Goal: Information Seeking & Learning: Find specific fact

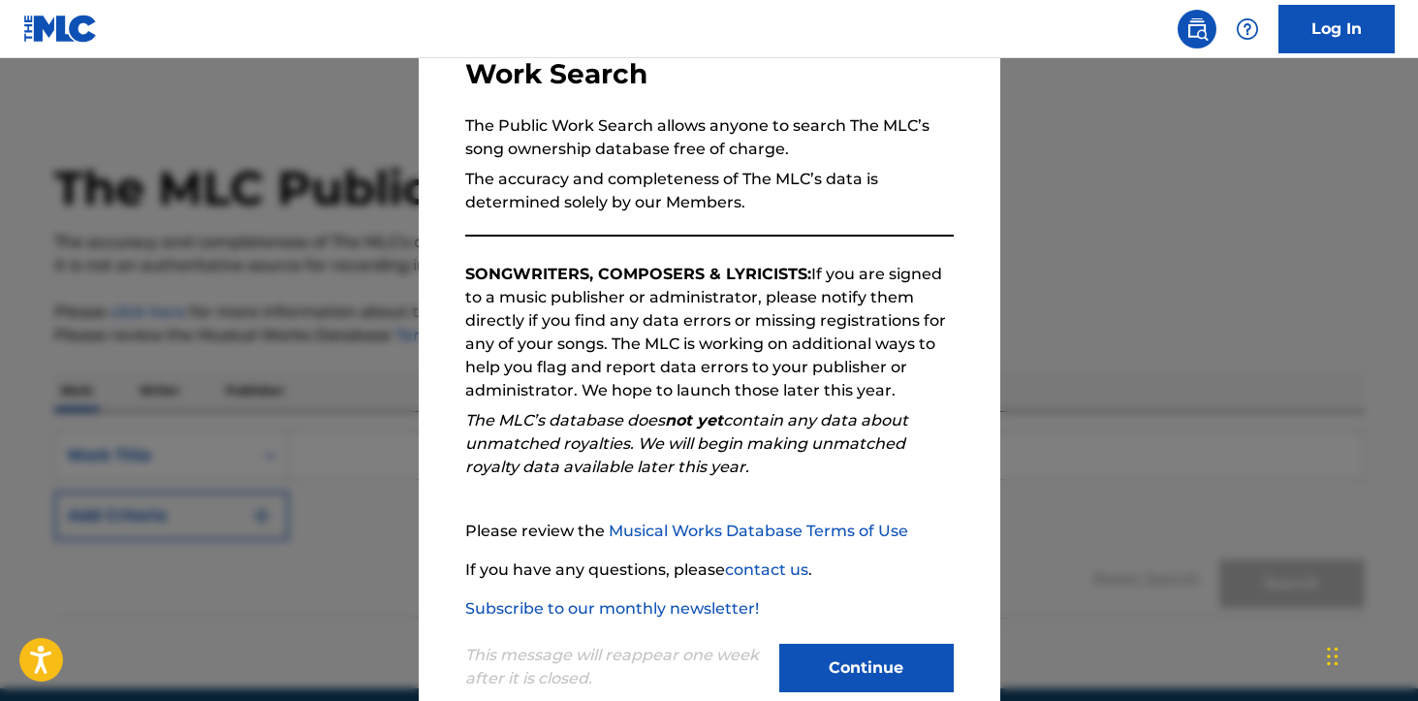
scroll to position [186, 0]
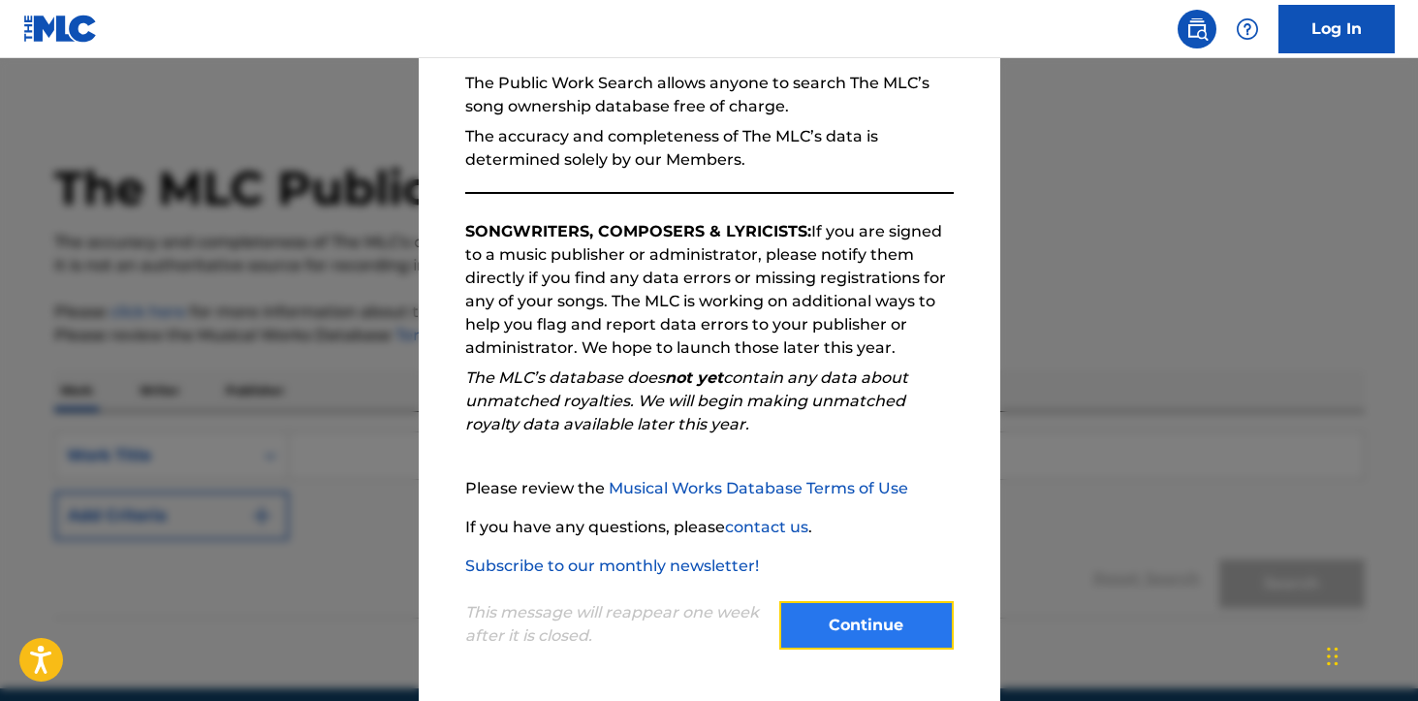
click at [840, 639] on button "Continue" at bounding box center [866, 625] width 174 height 48
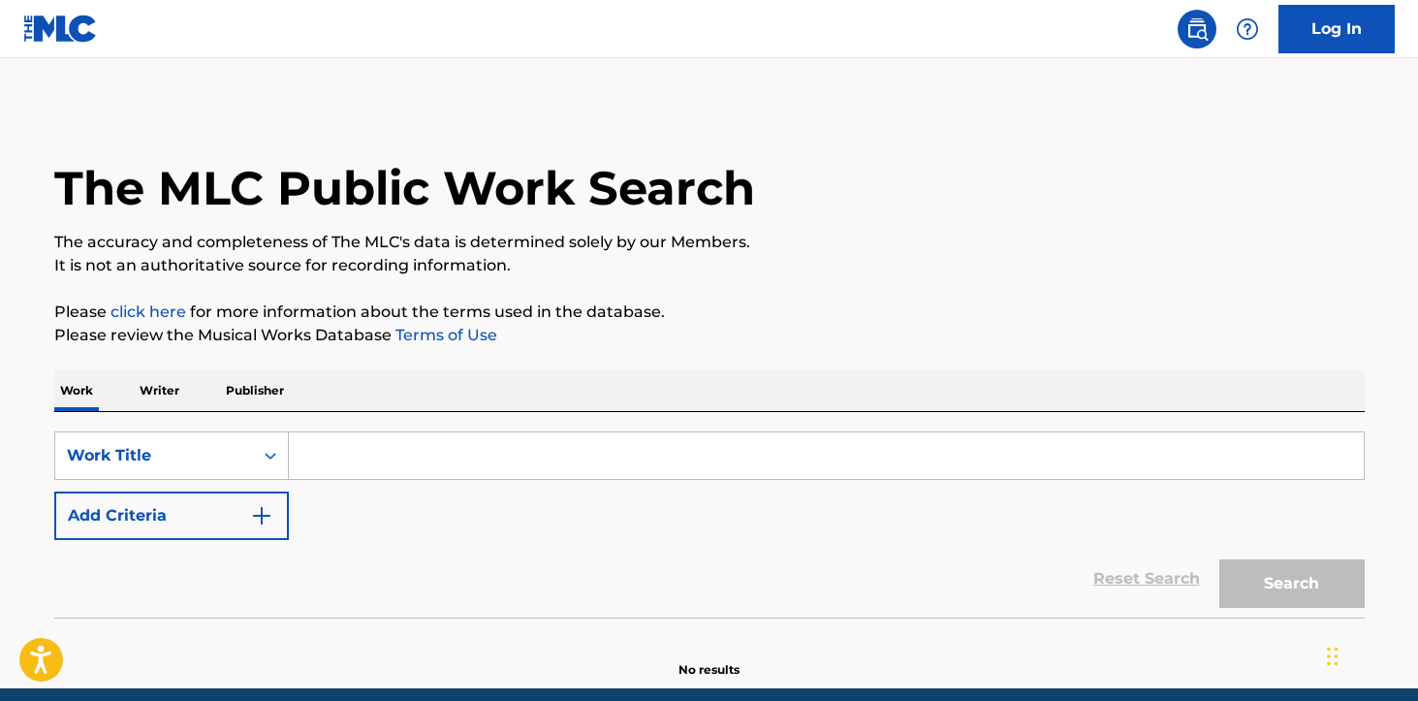
click at [391, 436] on input "Search Form" at bounding box center [826, 455] width 1075 height 47
click at [147, 397] on p "Writer" at bounding box center [159, 390] width 51 height 41
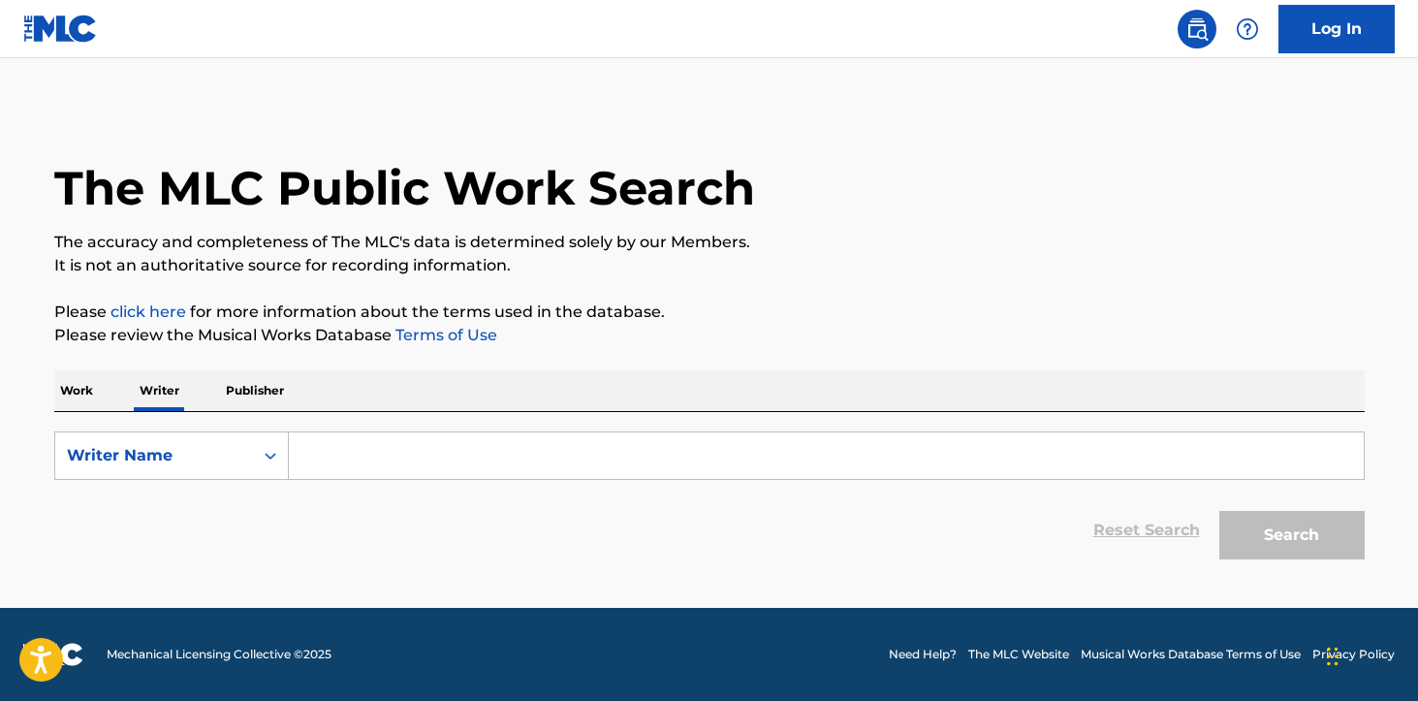
click at [431, 449] on input "Search Form" at bounding box center [826, 455] width 1075 height 47
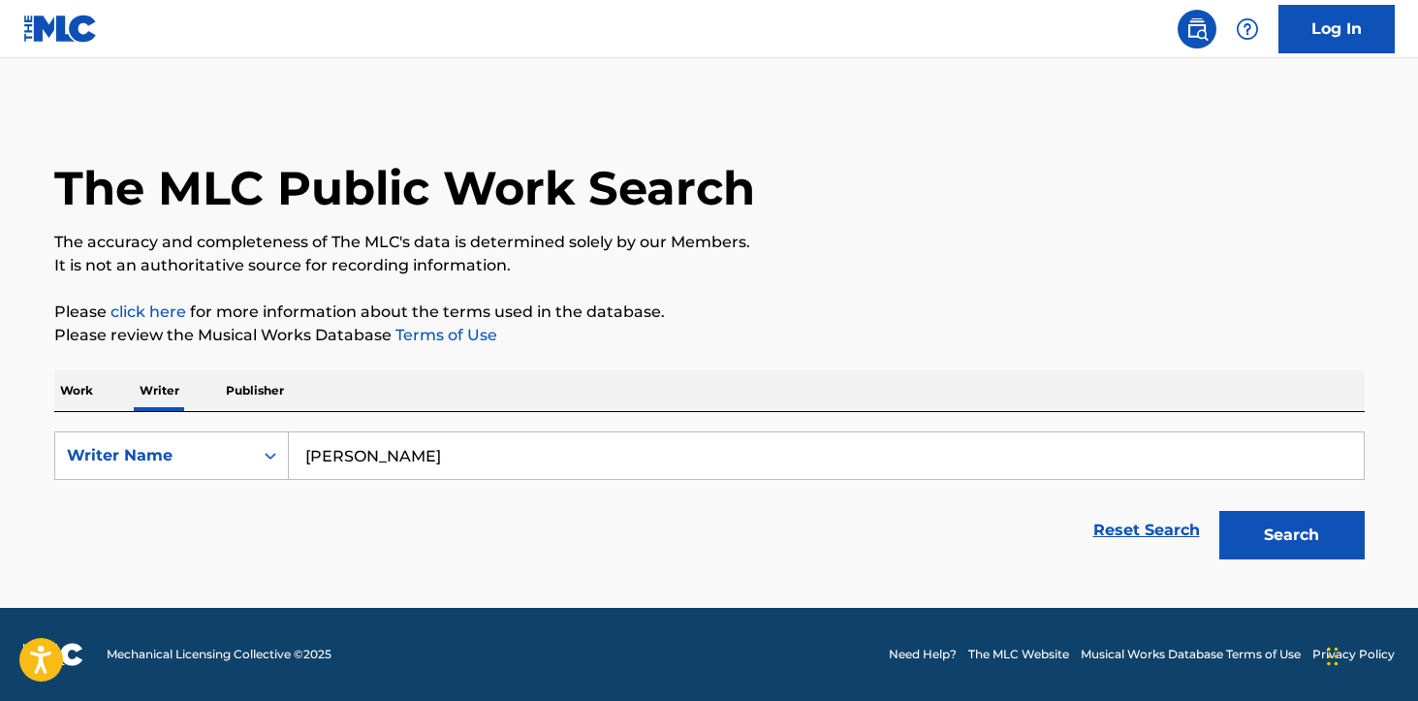
type input "[PERSON_NAME]"
click at [1219, 511] on button "Search" at bounding box center [1291, 535] width 145 height 48
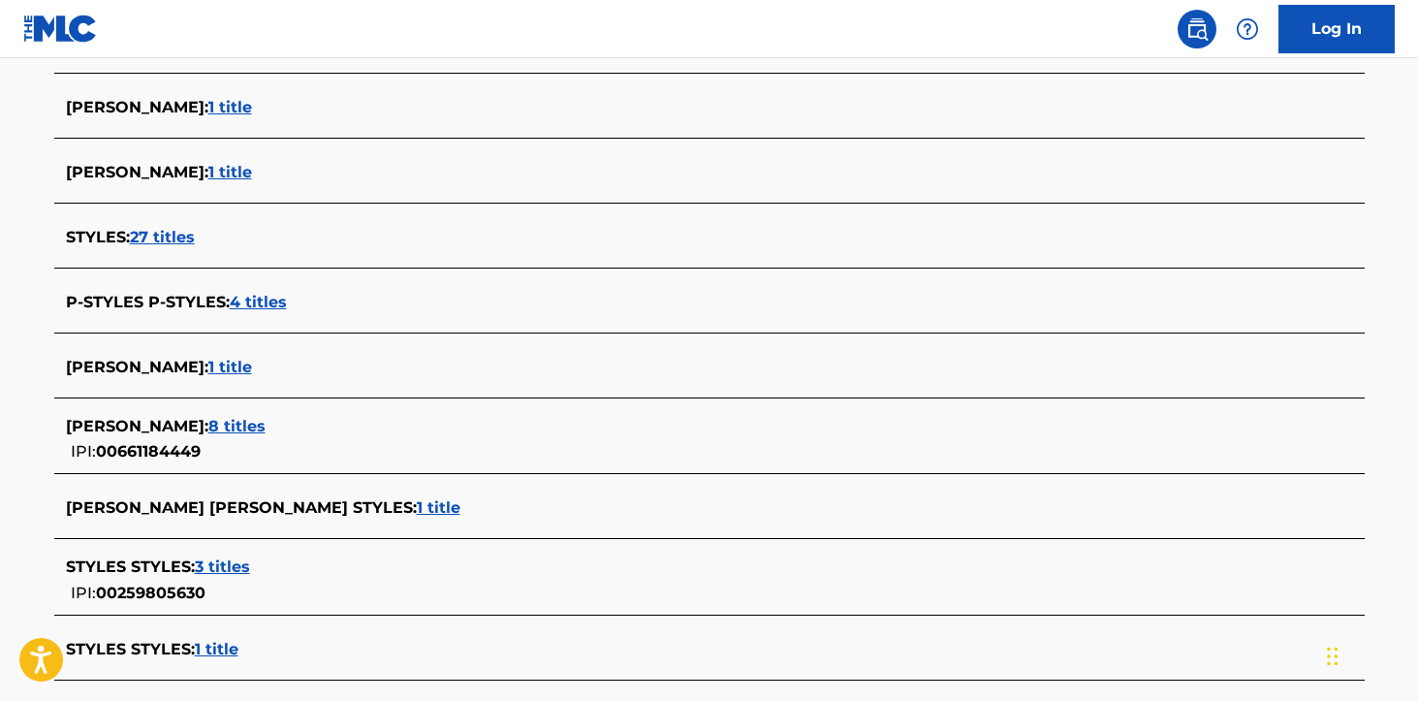
scroll to position [439, 0]
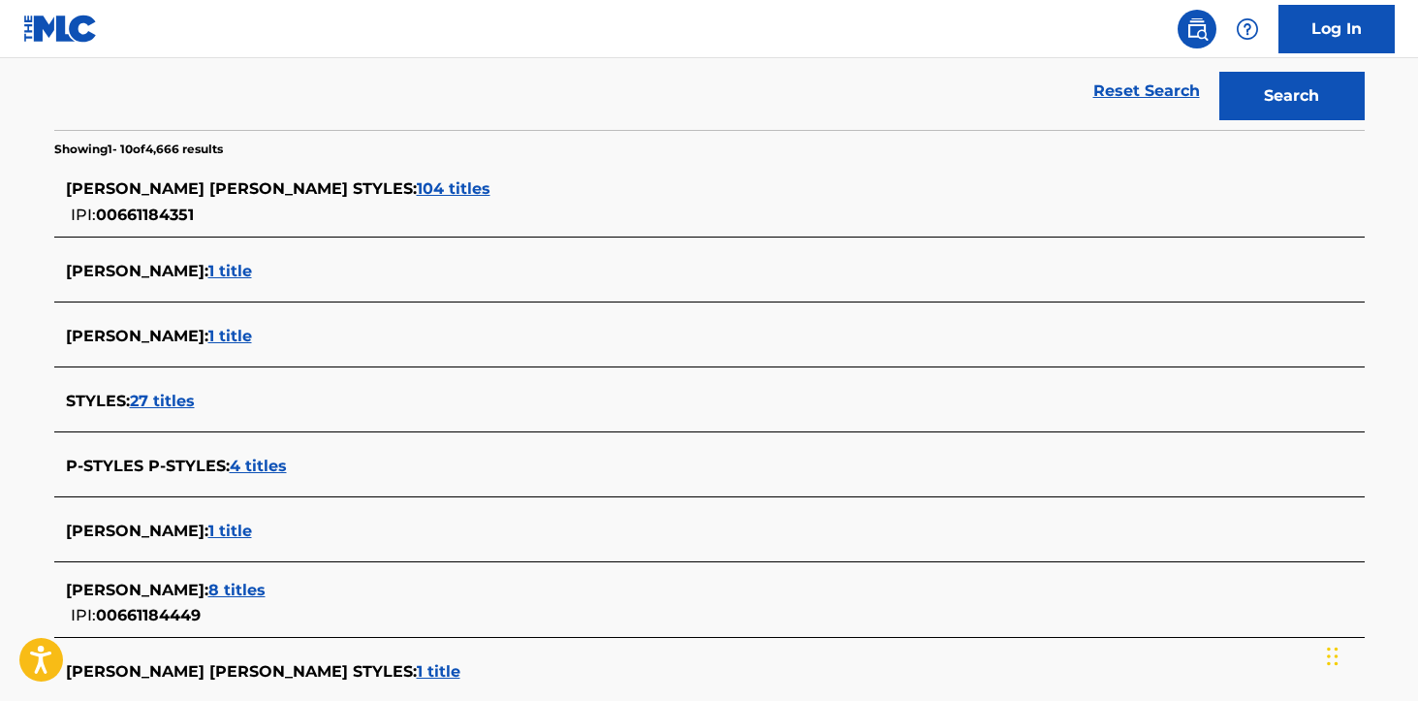
click at [417, 188] on span "104 titles" at bounding box center [454, 188] width 74 height 18
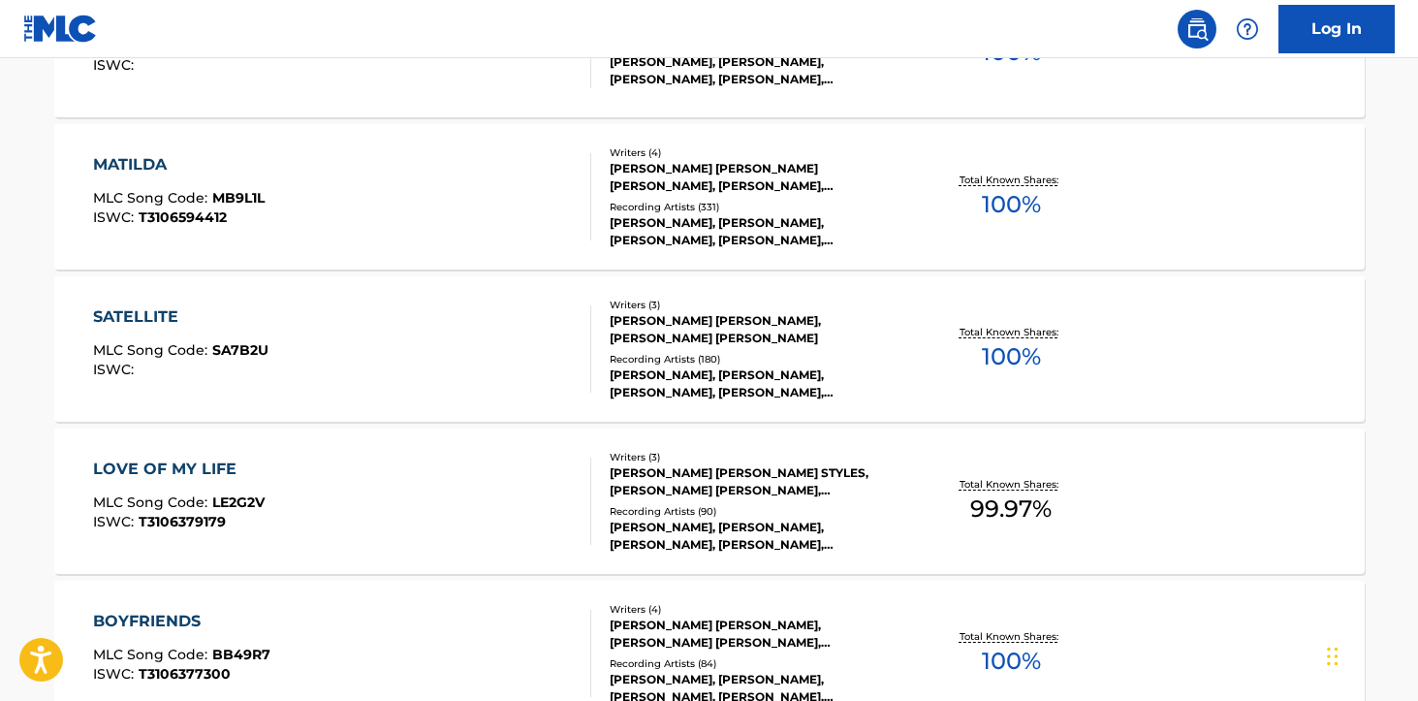
scroll to position [1502, 0]
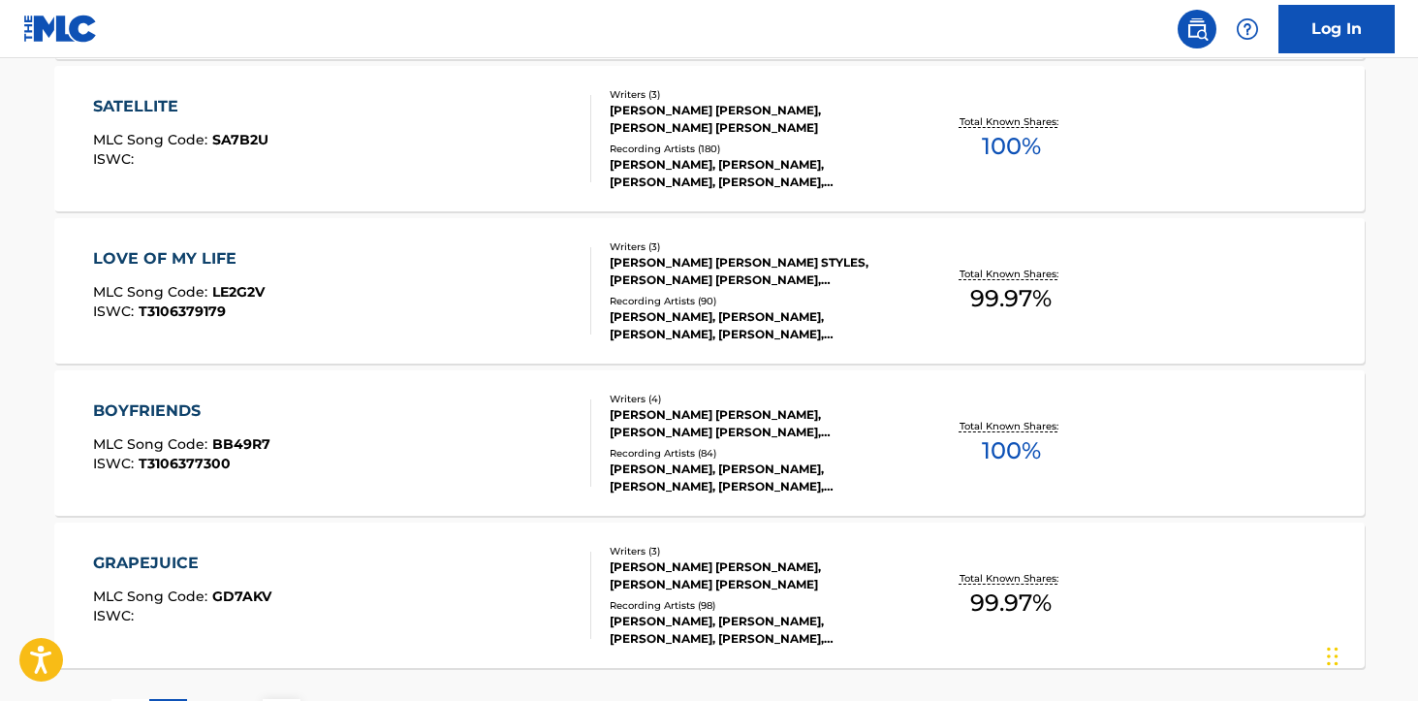
click at [1008, 287] on span "99.97 %" at bounding box center [1010, 298] width 81 height 35
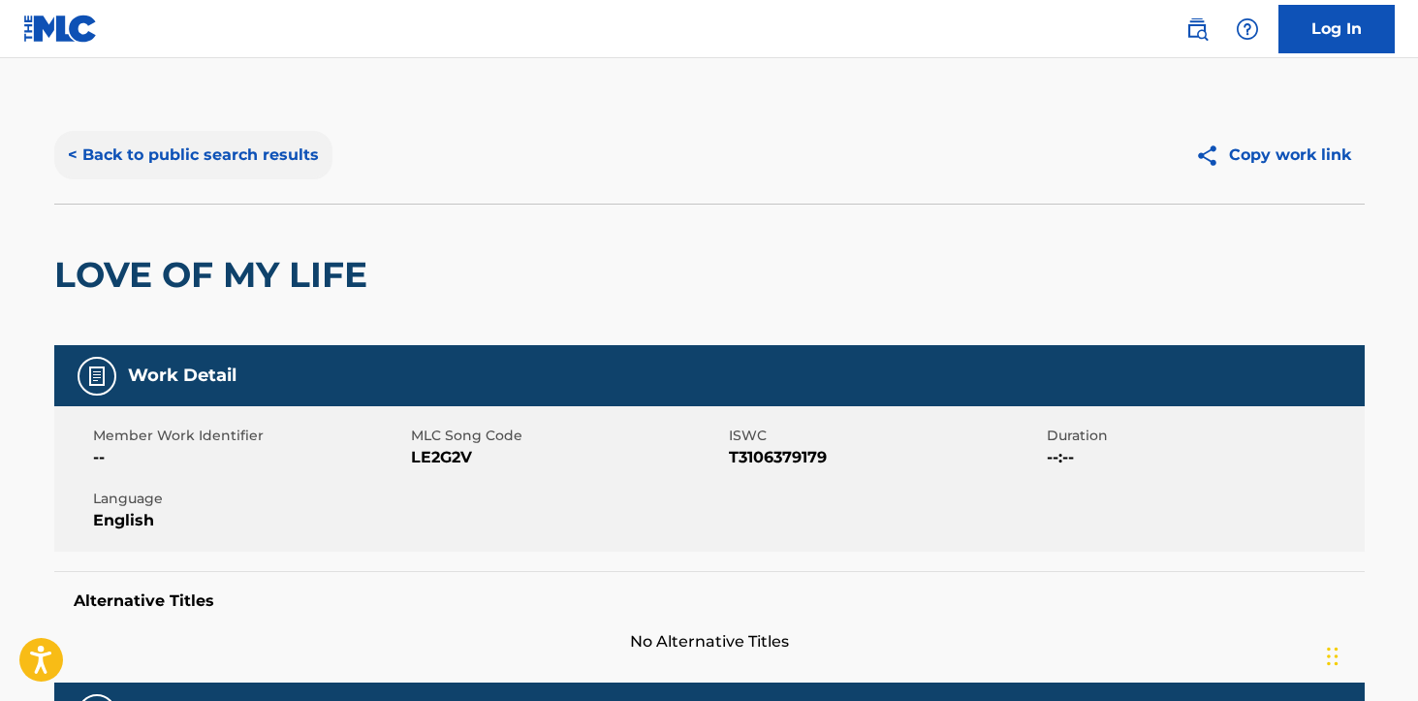
click at [186, 139] on button "< Back to public search results" at bounding box center [193, 155] width 278 height 48
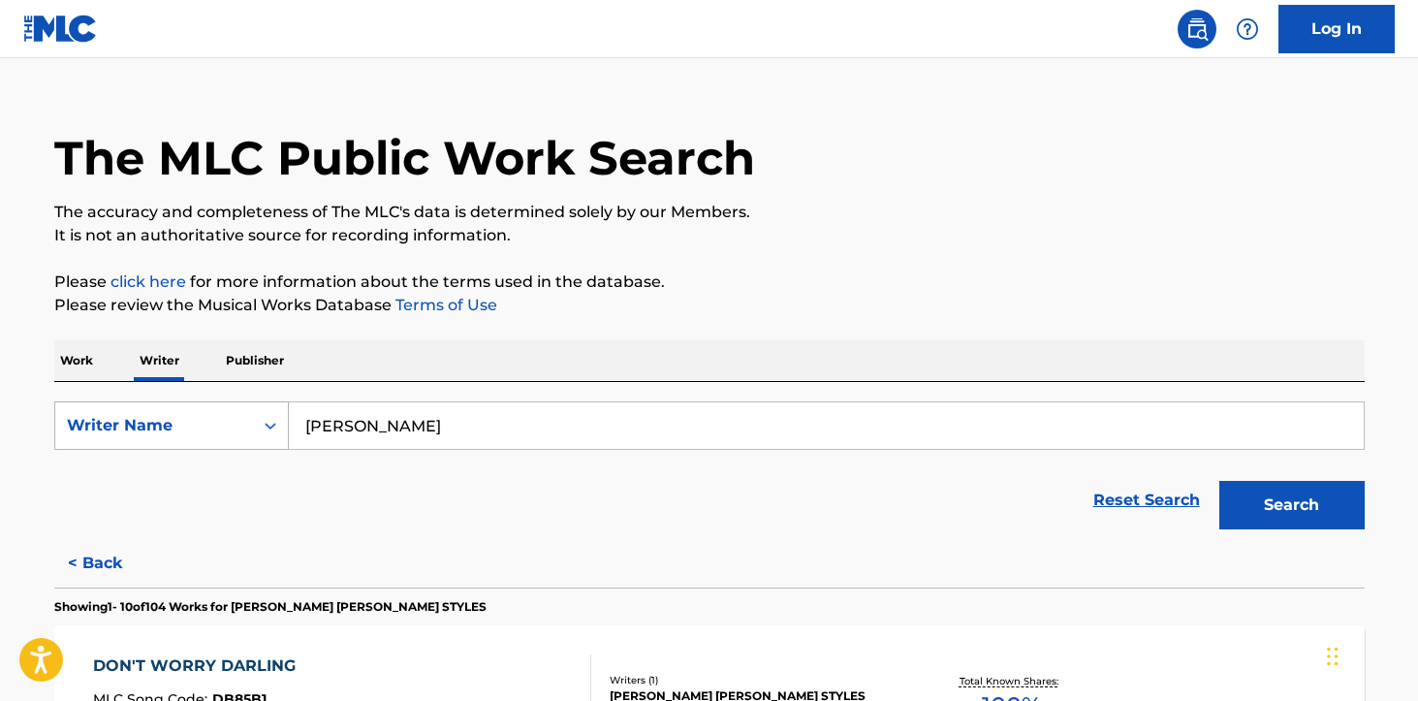
drag, startPoint x: 488, startPoint y: 423, endPoint x: 200, endPoint y: 410, distance: 289.1
click at [200, 410] on div "SearchWithCriteriad191e3e3-5cf3-4cfc-9215-15763e8fe164 Writer Name [PERSON_NAME]" at bounding box center [709, 425] width 1310 height 48
type input "[PERSON_NAME]"
click at [1219, 481] on button "Search" at bounding box center [1291, 505] width 145 height 48
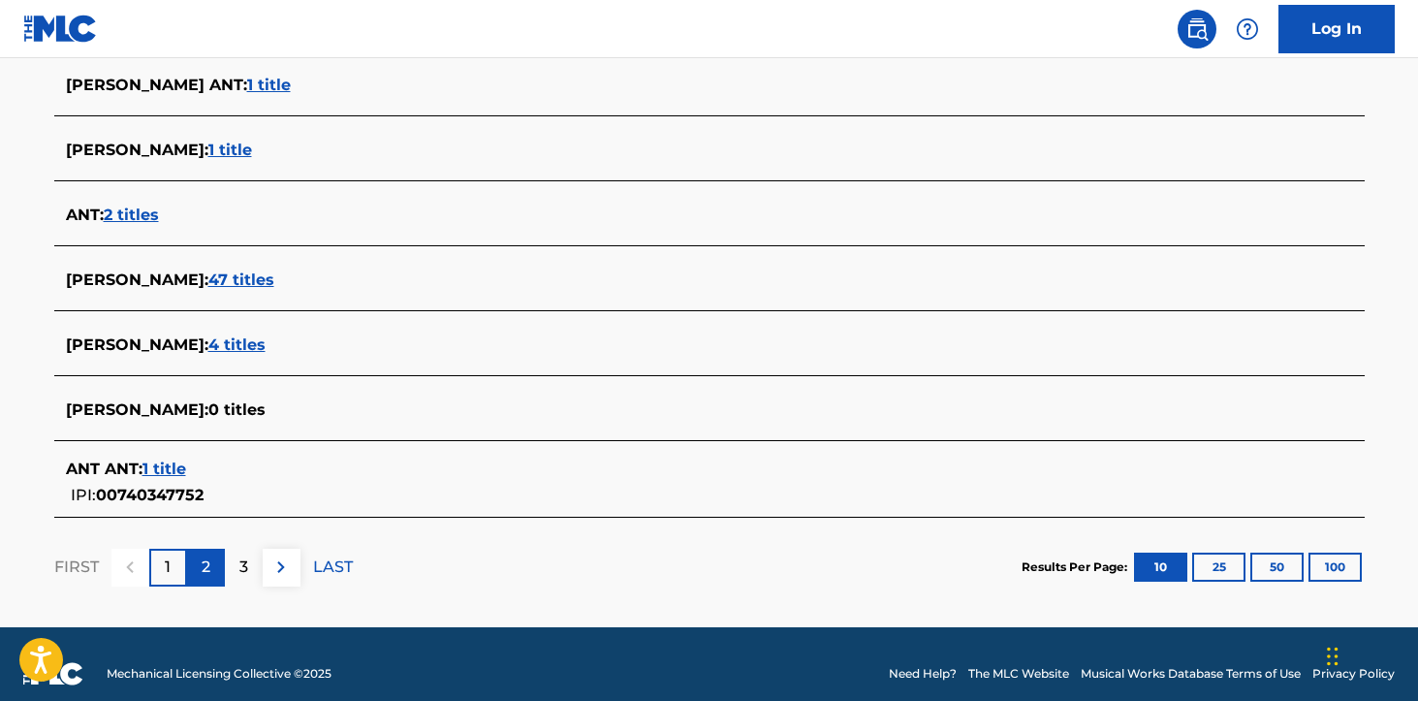
click at [211, 570] on div "2" at bounding box center [206, 568] width 38 height 38
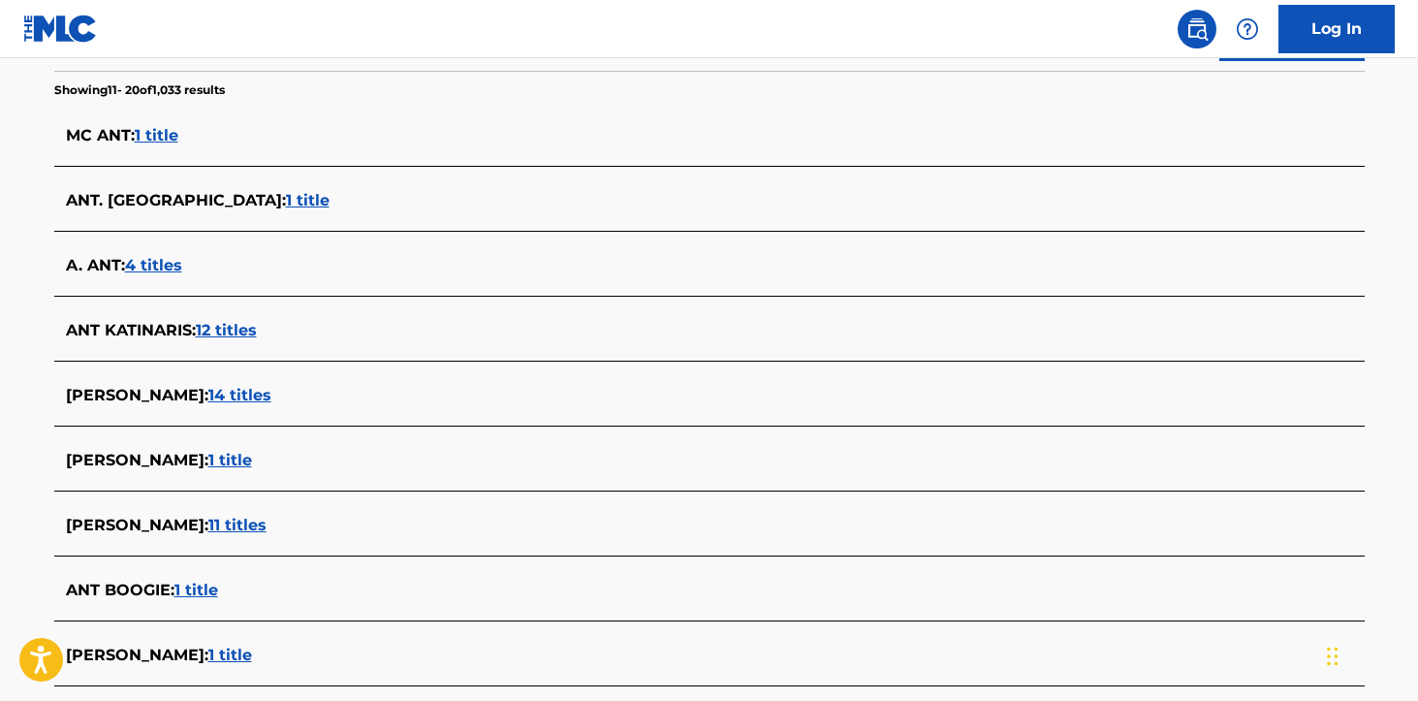
scroll to position [0, 0]
